Goal: Information Seeking & Learning: Learn about a topic

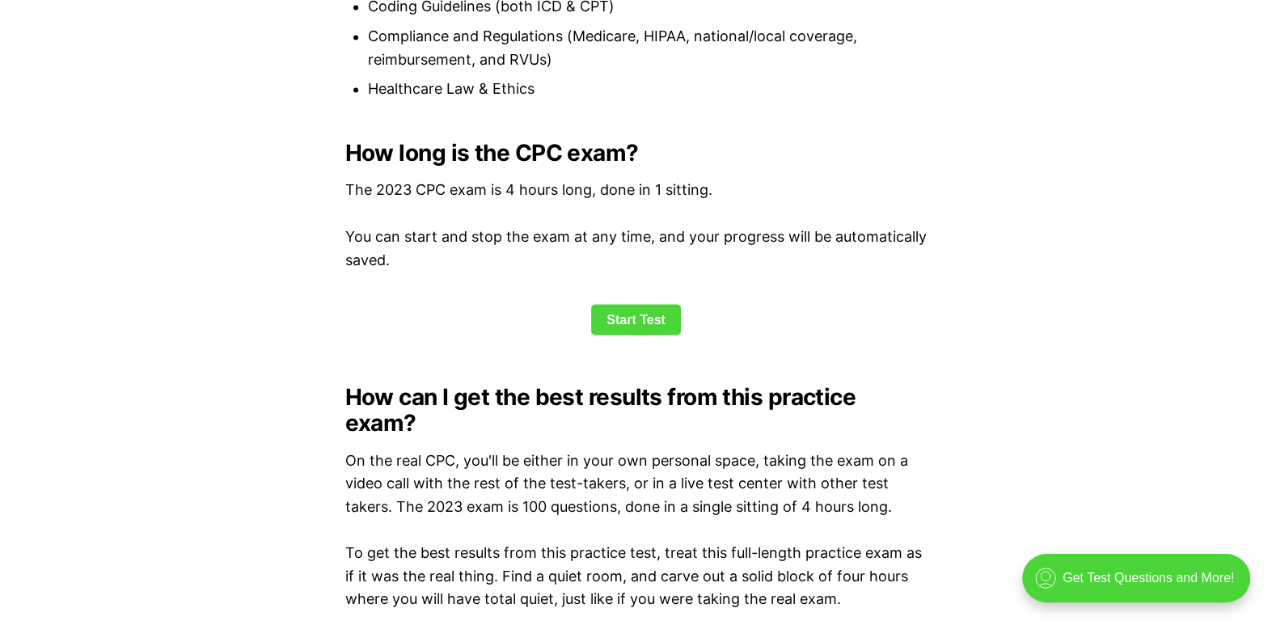
scroll to position [2102, 0]
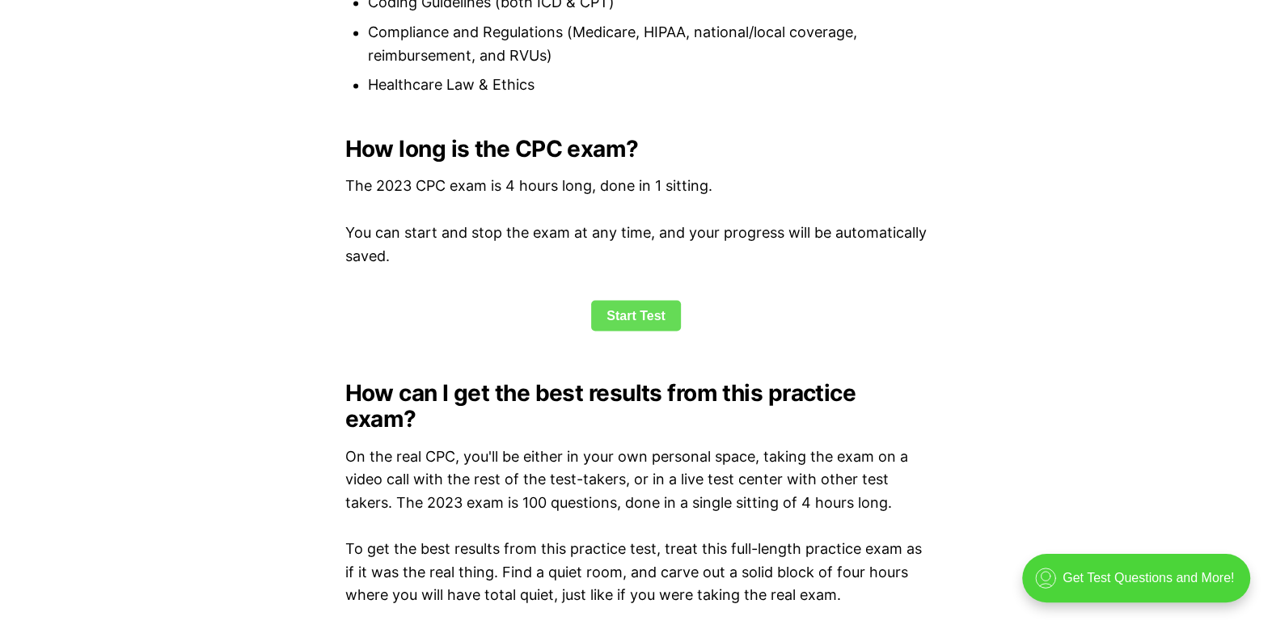
click at [643, 306] on link "Start Test" at bounding box center [636, 315] width 90 height 31
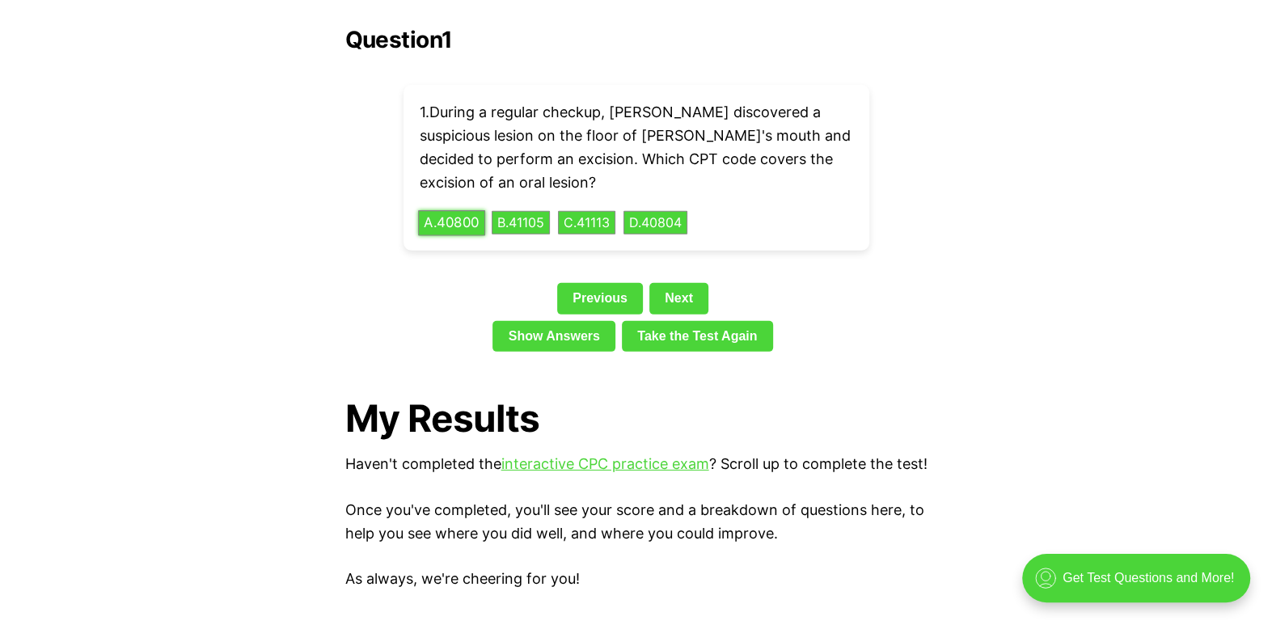
click at [467, 210] on button "A . 40800" at bounding box center [451, 222] width 67 height 25
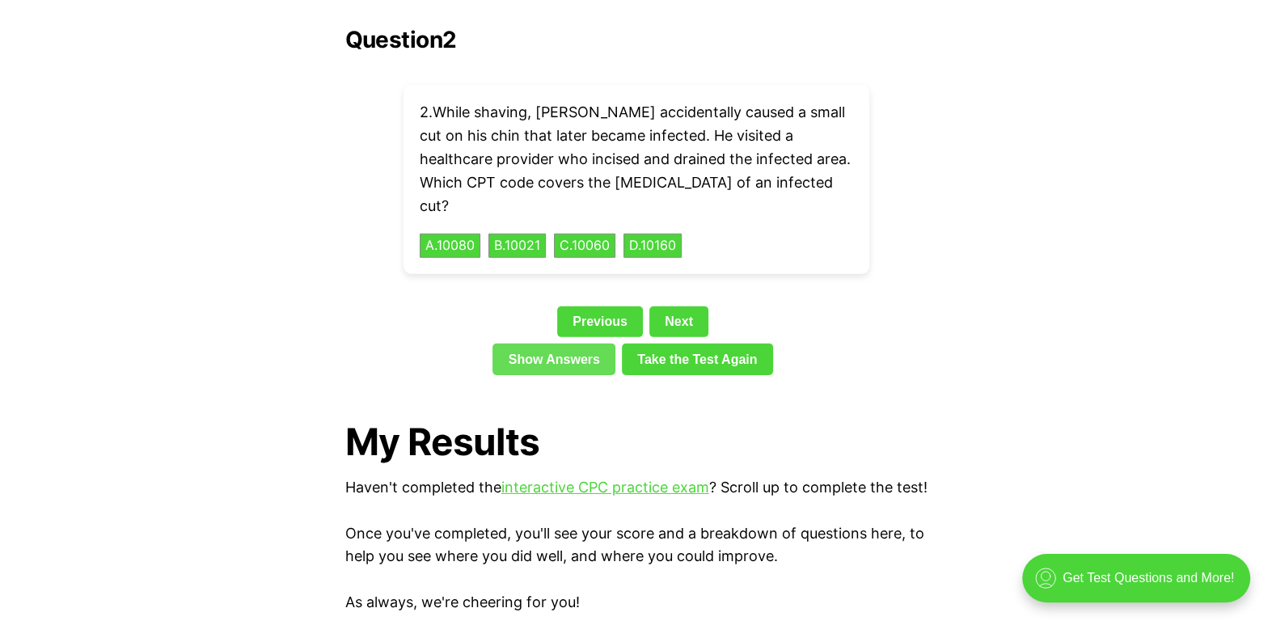
click at [589, 344] on link "Show Answers" at bounding box center [553, 359] width 123 height 31
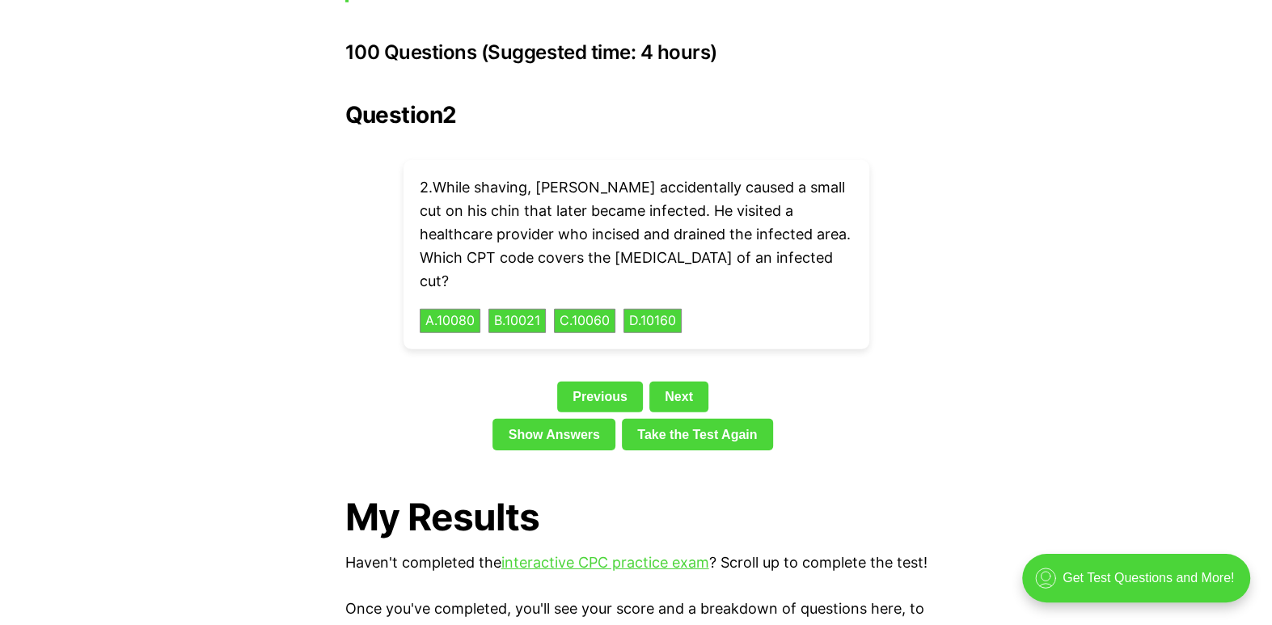
scroll to position [3602, 0]
